Goal: Find specific page/section: Find specific page/section

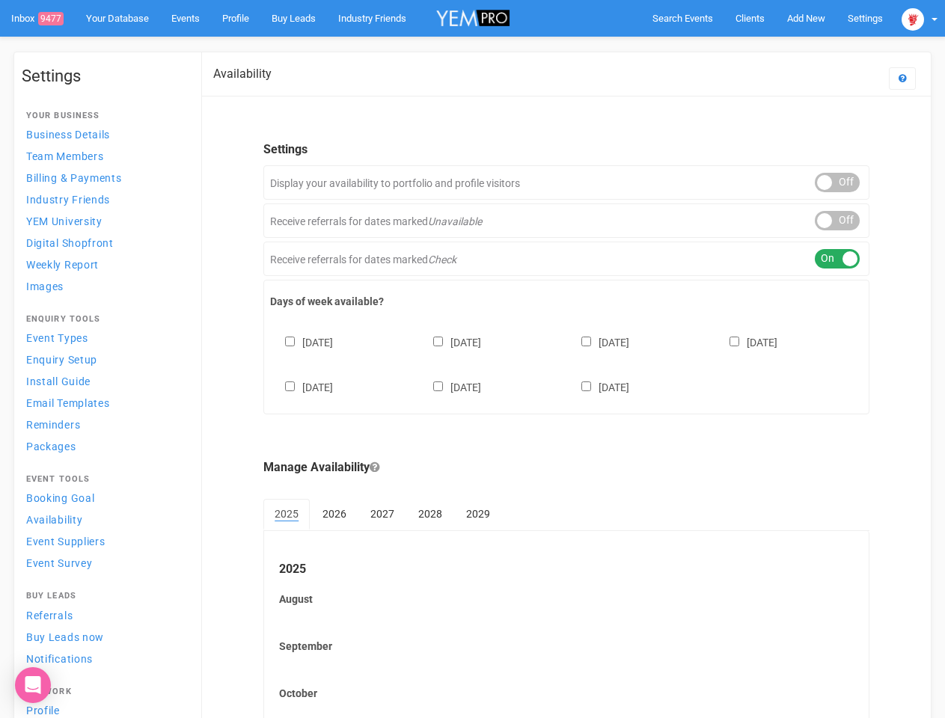
click at [472, 359] on div "[DATE] [DATE] [DATE] [DATE] [DATE] [DATE] [DATE]" at bounding box center [566, 358] width 592 height 90
click at [682, 18] on span "Search Events" at bounding box center [682, 18] width 61 height 11
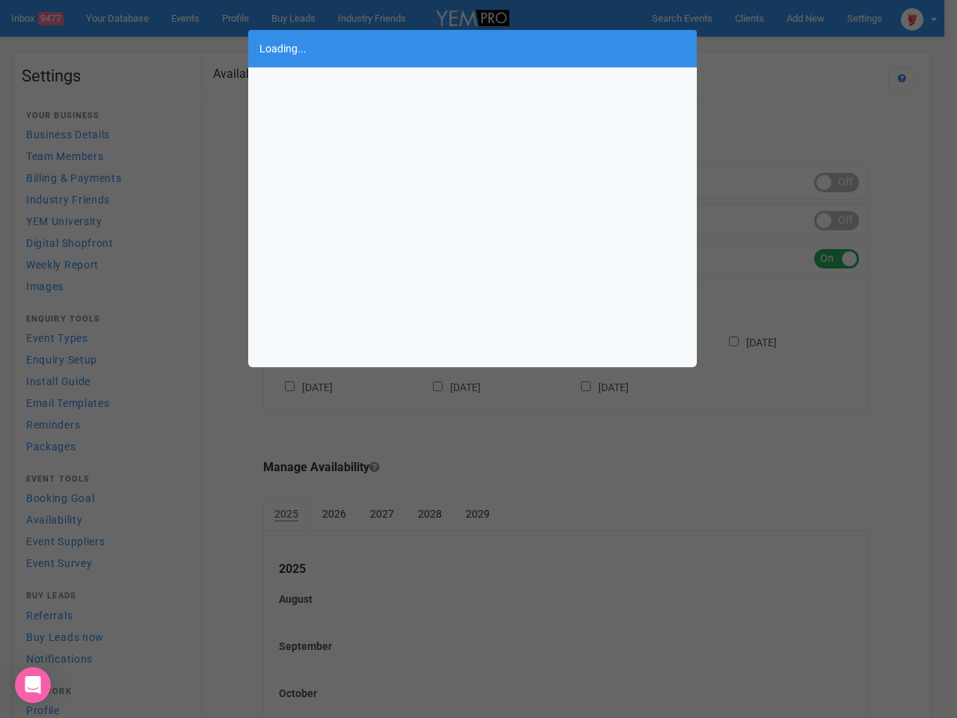
click at [805, 18] on div "Loading..." at bounding box center [478, 359] width 957 height 718
click at [771, 48] on div "Loading..." at bounding box center [478, 359] width 957 height 718
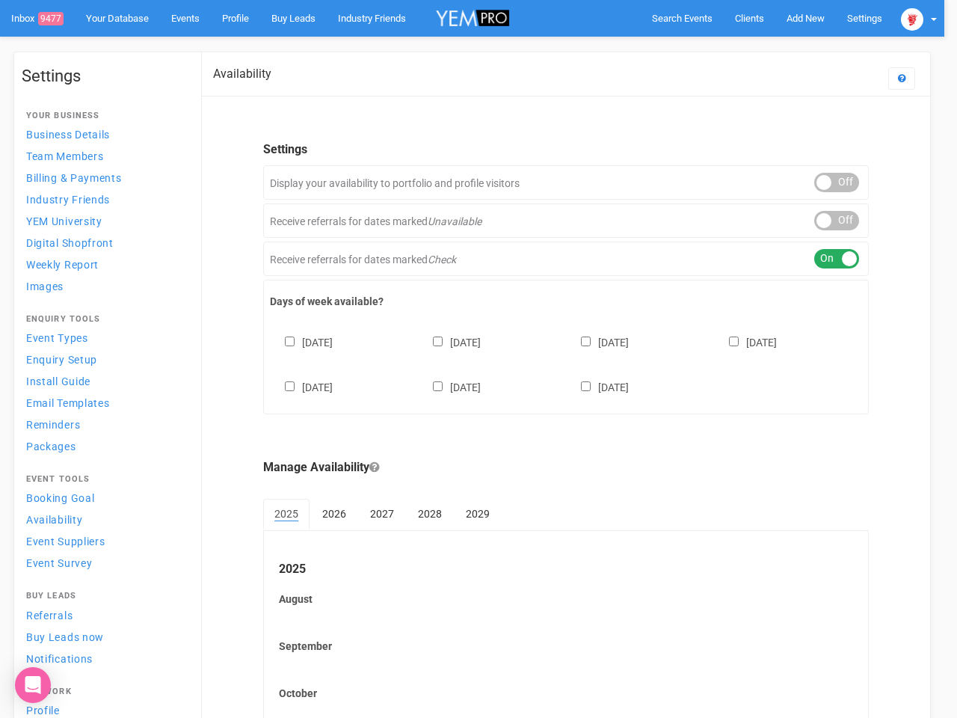
click at [919, 18] on div at bounding box center [478, 359] width 957 height 718
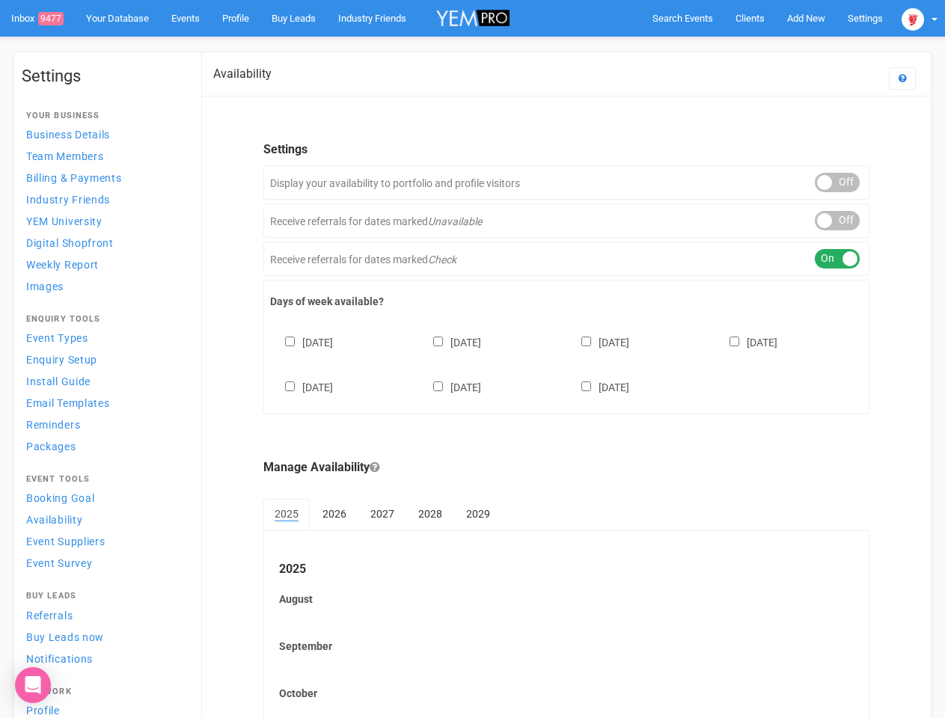
click at [837, 182] on div "ON OFF" at bounding box center [836, 182] width 45 height 19
click at [837, 221] on div "ON OFF" at bounding box center [836, 220] width 45 height 19
click at [837, 259] on div "ON OFF" at bounding box center [836, 258] width 45 height 19
click at [566, 363] on div "[DATE] [DATE] [DATE] [DATE] [DATE] [DATE] [DATE]" at bounding box center [566, 358] width 592 height 90
